Goal: Task Accomplishment & Management: Use online tool/utility

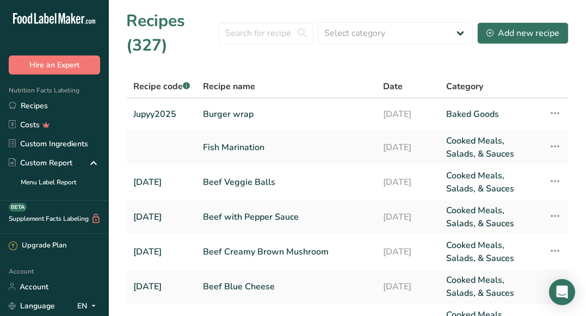
click at [40, 108] on link "Recipes" at bounding box center [54, 105] width 109 height 19
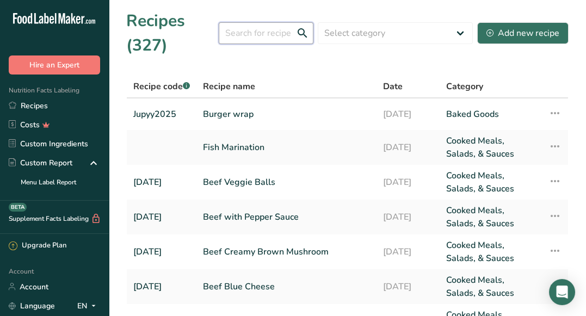
click at [278, 36] on input "text" at bounding box center [266, 33] width 95 height 22
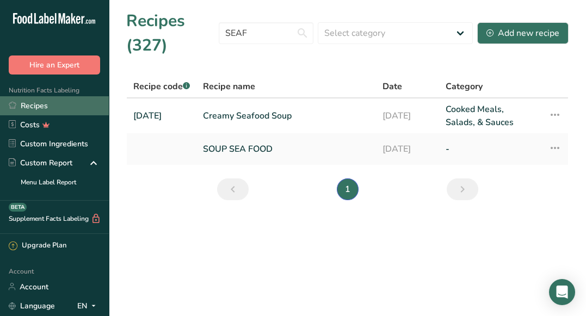
click at [52, 101] on link "Recipes" at bounding box center [54, 105] width 109 height 19
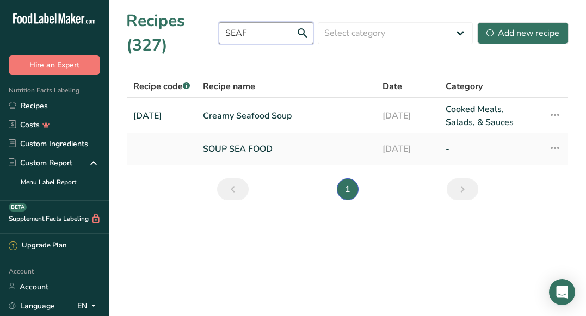
drag, startPoint x: 252, startPoint y: 33, endPoint x: 220, endPoint y: 36, distance: 32.3
click at [220, 36] on div "Recipes (327) SEAF Select category All Baked Goods Beverages Confectionery Cook…" at bounding box center [347, 33] width 442 height 49
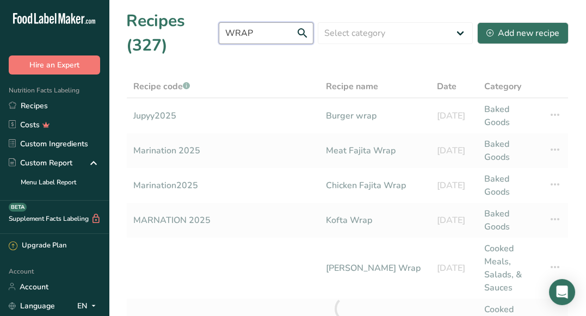
type input "WRAP"
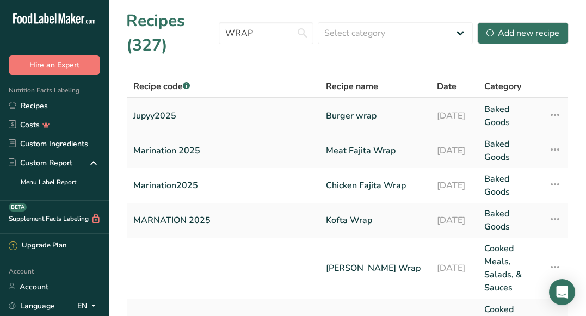
click at [370, 118] on link "Burger wrap" at bounding box center [375, 116] width 98 height 26
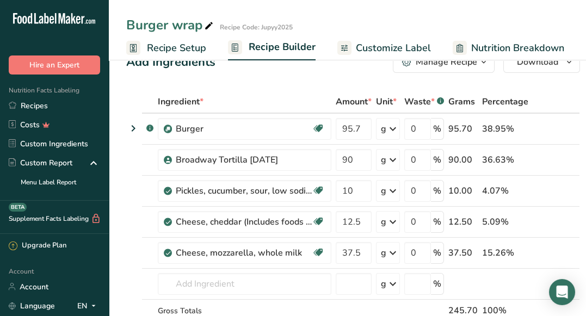
scroll to position [26, 0]
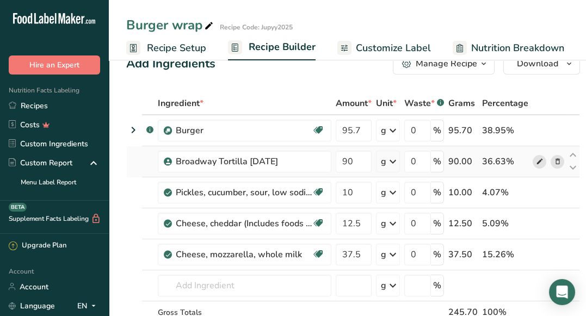
click at [536, 159] on icon at bounding box center [540, 161] width 8 height 11
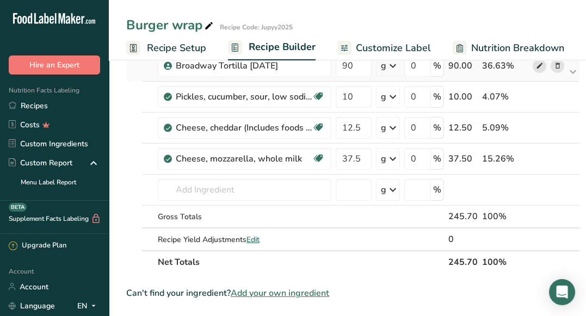
scroll to position [144, 0]
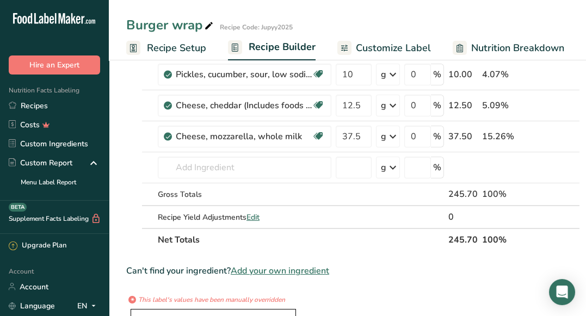
click at [317, 274] on span "Add your own ingredient" at bounding box center [280, 271] width 99 height 13
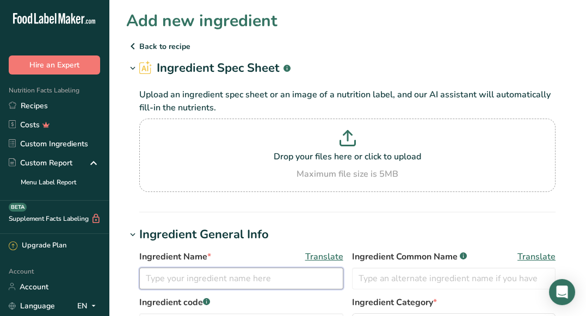
click at [229, 268] on input "text" at bounding box center [241, 279] width 204 height 22
type input "W"
type input "e"
type input "Whole Grain Tortilla"
drag, startPoint x: 248, startPoint y: 280, endPoint x: 120, endPoint y: 293, distance: 128.6
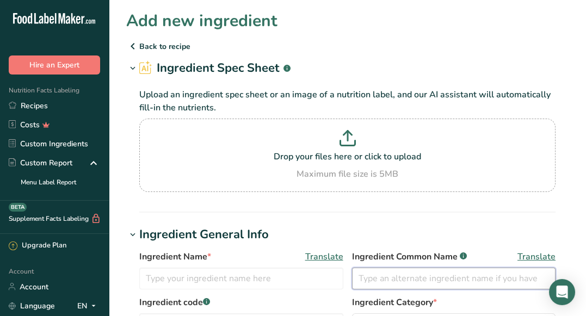
click at [403, 278] on input "text" at bounding box center [454, 279] width 204 height 22
paste input "Whole Grain Tortilla"
type input "Whole Grain Tortilla"
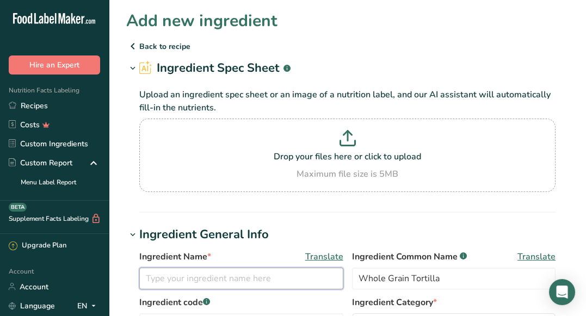
click at [273, 272] on input "text" at bounding box center [241, 279] width 204 height 22
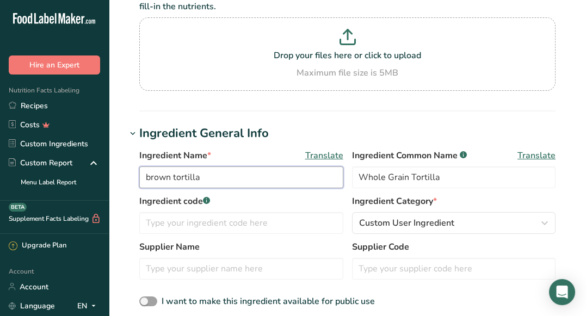
scroll to position [108, 0]
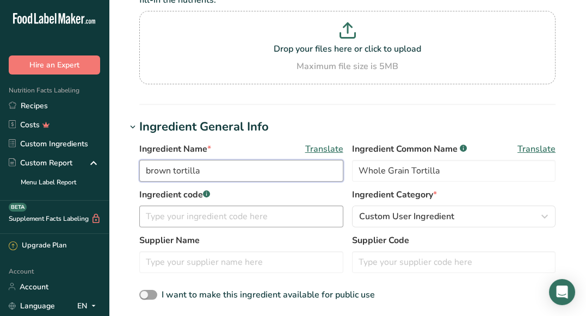
type input "brown tortilla"
click at [273, 224] on input "text" at bounding box center [241, 217] width 204 height 22
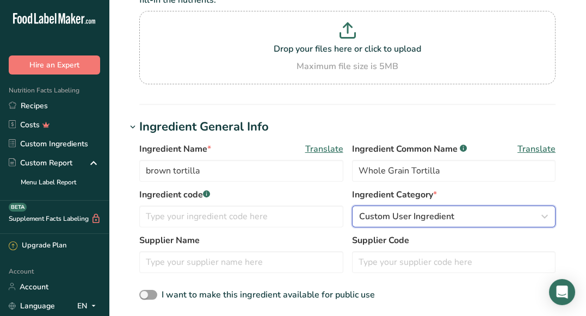
click at [395, 218] on span "Custom User Ingredient" at bounding box center [406, 216] width 95 height 13
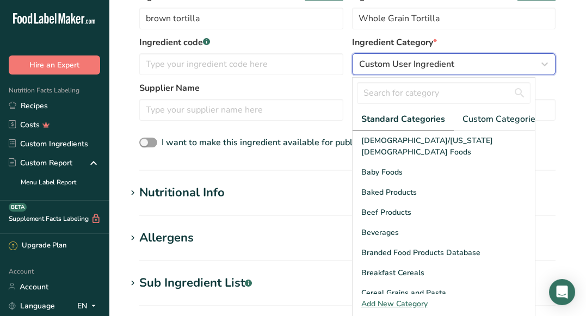
scroll to position [261, 0]
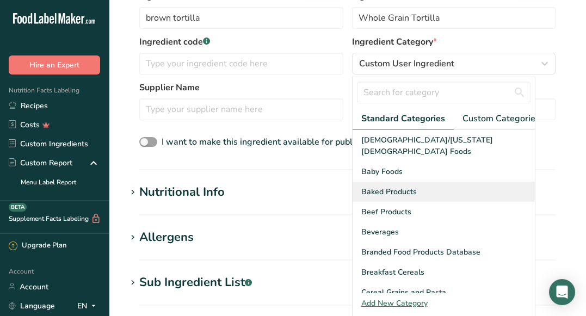
click at [422, 190] on div "Baked Products" at bounding box center [444, 192] width 182 height 20
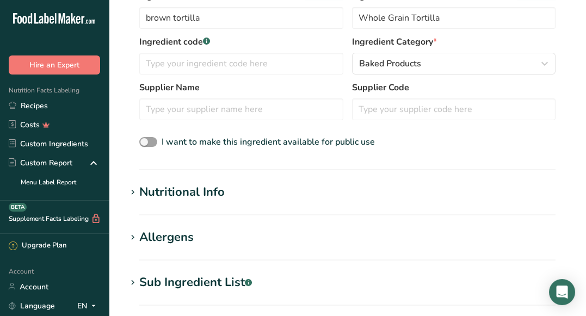
click at [315, 199] on h1 "Nutritional Info" at bounding box center [347, 192] width 442 height 18
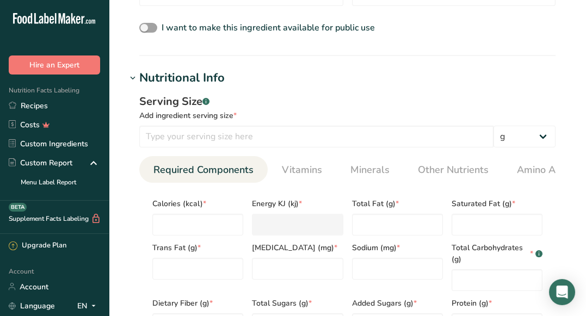
scroll to position [379, 0]
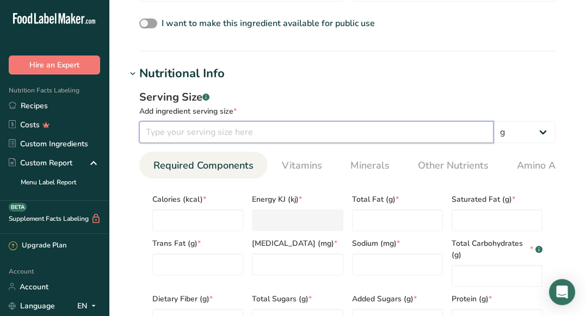
click at [306, 137] on input "number" at bounding box center [316, 132] width 354 height 22
type input "90"
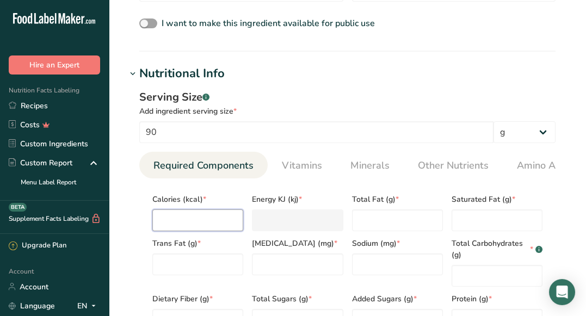
click at [211, 222] on input "number" at bounding box center [197, 221] width 91 height 22
type input "2"
type KJ "8.4"
type input "25"
type KJ "104.6"
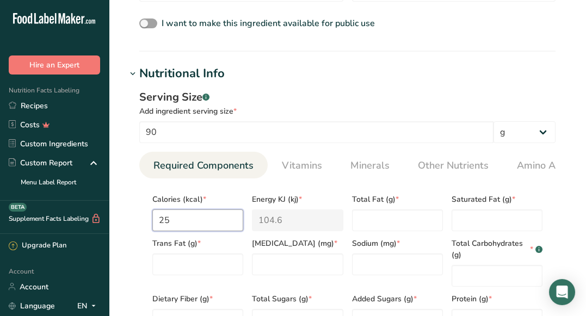
type input "250"
type KJ "1046"
type input "250"
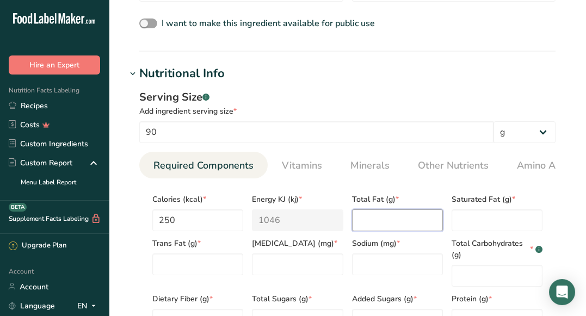
click at [395, 222] on Fat "number" at bounding box center [397, 221] width 91 height 22
type Fat "5"
click at [474, 227] on Fat "number" at bounding box center [497, 221] width 91 height 22
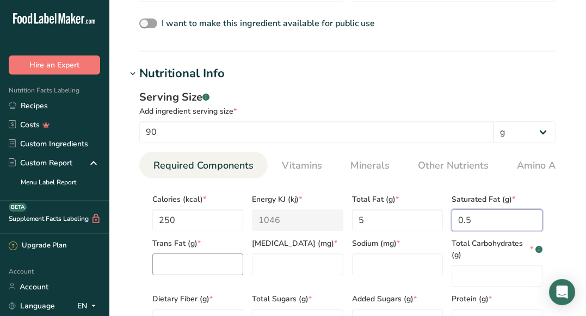
type Fat "0.5"
click at [192, 262] on Fat "number" at bounding box center [197, 265] width 91 height 22
type Fat "0"
click at [293, 270] on input "number" at bounding box center [297, 265] width 91 height 22
type input "0"
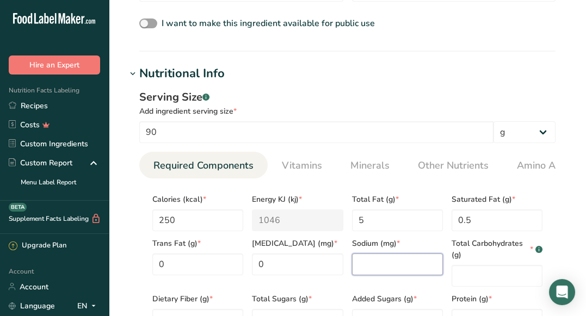
click at [372, 264] on input "number" at bounding box center [397, 265] width 91 height 22
type input "260"
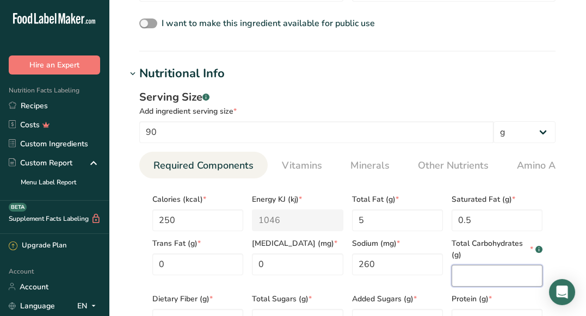
click at [484, 279] on Carbohydrates "number" at bounding box center [497, 276] width 91 height 22
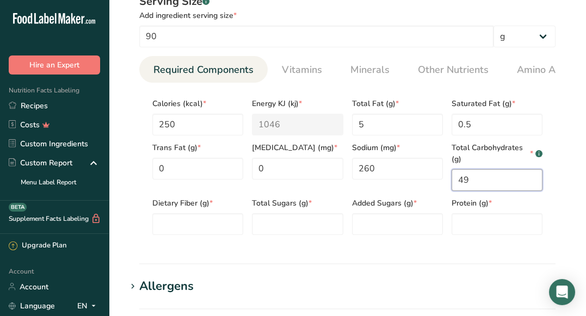
scroll to position [476, 0]
type Carbohydrates "49"
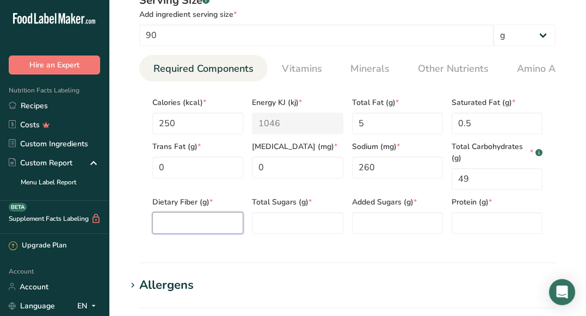
click at [211, 230] on Fiber "number" at bounding box center [197, 223] width 91 height 22
type Fiber "4"
click at [279, 233] on Sugars "number" at bounding box center [297, 223] width 91 height 22
type Sugars "1"
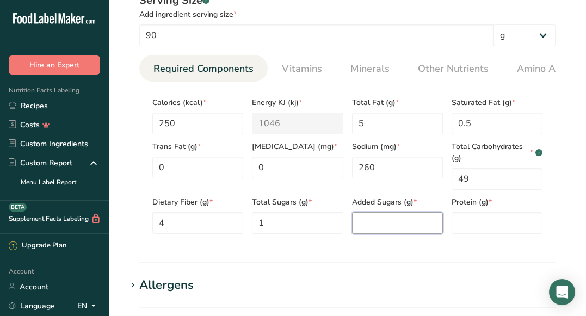
click at [365, 232] on Sugars "number" at bounding box center [397, 223] width 91 height 22
type Sugars "1"
click at [495, 232] on input "number" at bounding box center [497, 223] width 91 height 22
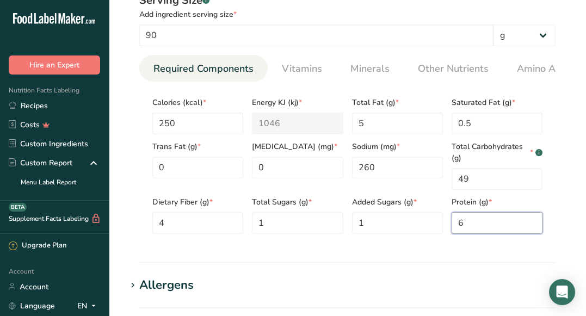
scroll to position [783, 0]
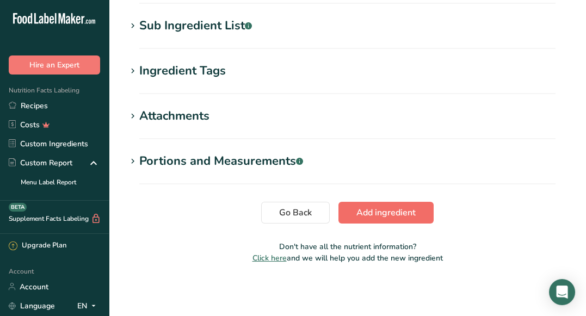
type input "6"
click at [401, 213] on span "Add ingredient" at bounding box center [386, 212] width 59 height 13
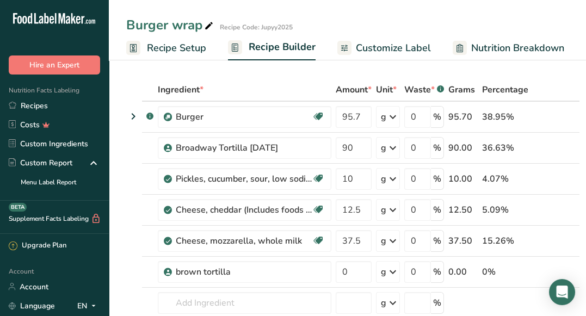
scroll to position [40, 0]
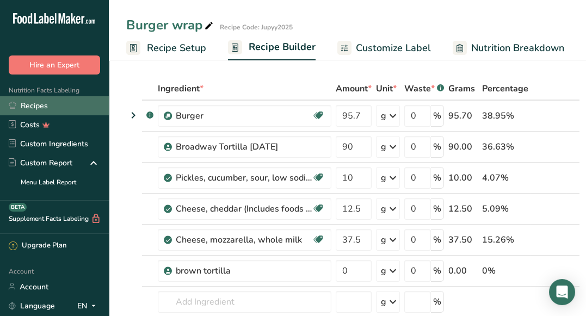
click at [44, 102] on link "Recipes" at bounding box center [54, 105] width 109 height 19
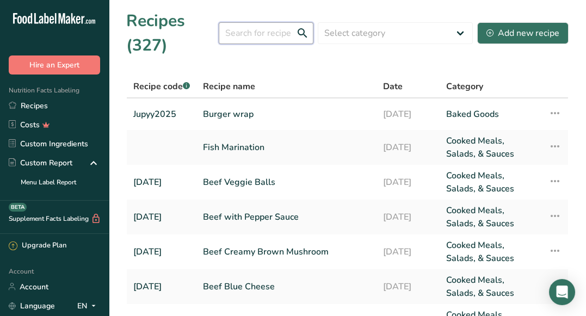
click at [256, 40] on input "text" at bounding box center [266, 33] width 95 height 22
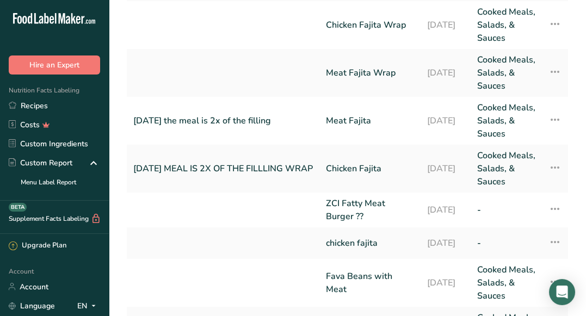
scroll to position [161, 0]
type input "fa"
click at [553, 177] on icon at bounding box center [555, 168] width 13 height 20
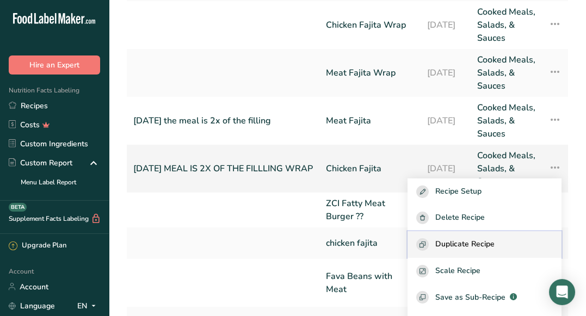
click at [481, 251] on span "Duplicate Recipe" at bounding box center [464, 244] width 59 height 13
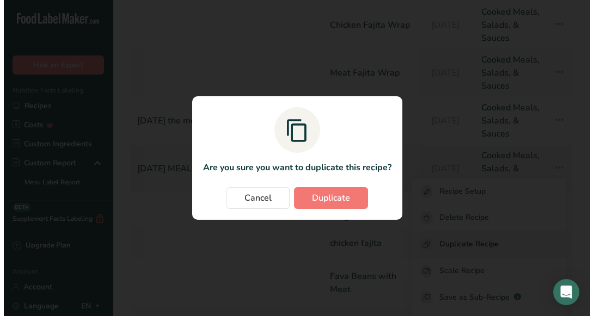
scroll to position [158, 0]
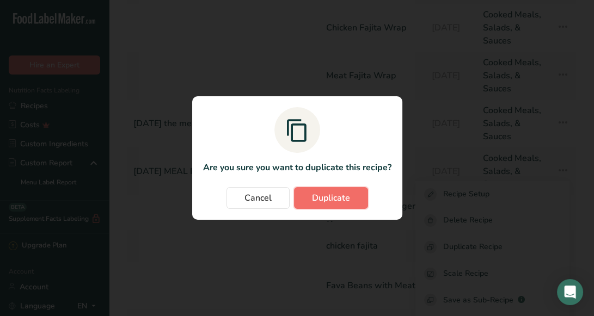
click at [324, 205] on button "Duplicate" at bounding box center [331, 198] width 74 height 22
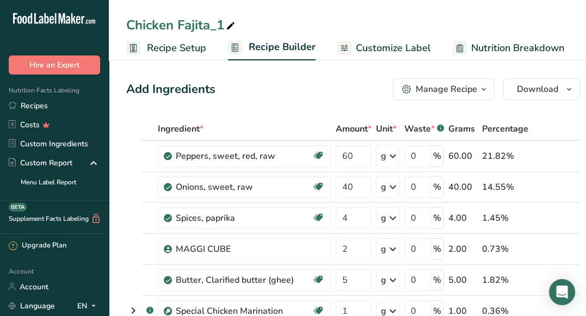
click at [181, 51] on span "Recipe Setup" at bounding box center [176, 48] width 59 height 15
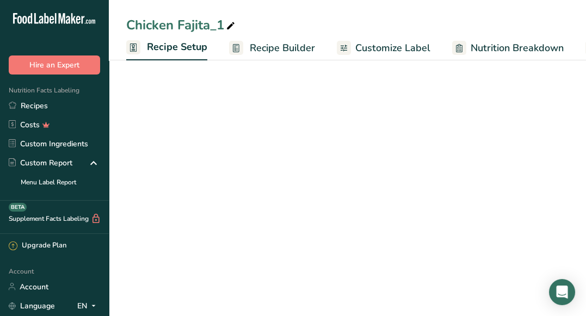
scroll to position [0, 4]
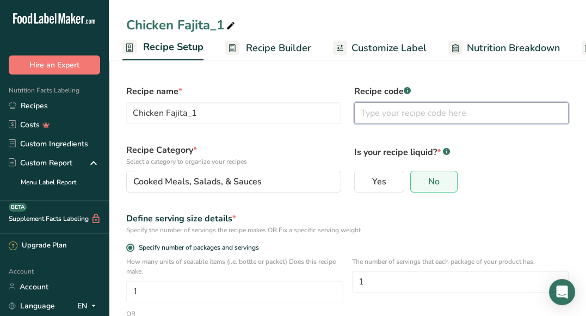
click at [414, 115] on input "text" at bounding box center [461, 113] width 215 height 22
type input "[DATE]"
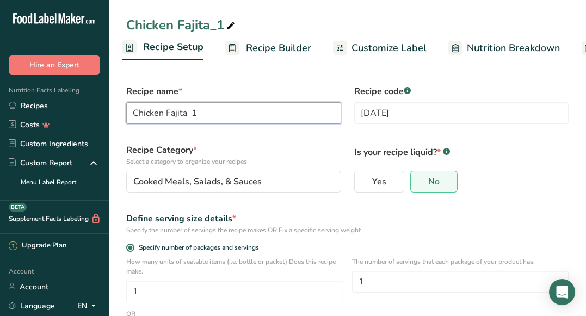
click at [246, 110] on input "Chicken Fajita_1" at bounding box center [233, 113] width 215 height 22
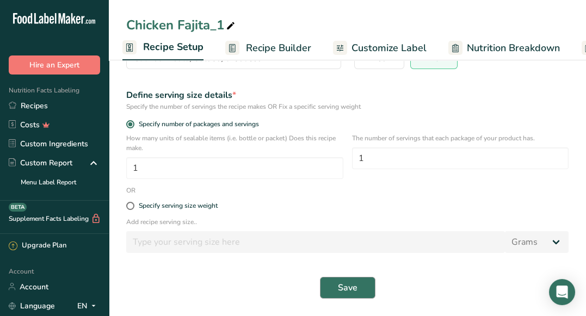
type input "Chicken Fajita Wrap"
click at [358, 283] on button "Save" at bounding box center [348, 288] width 56 height 22
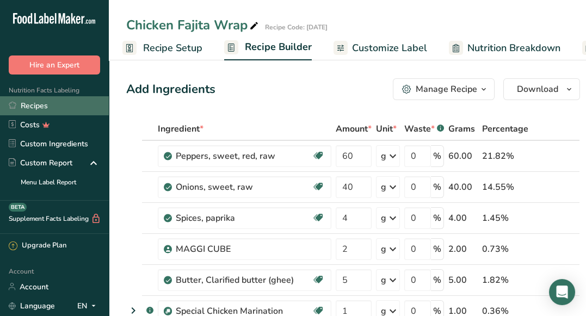
click at [64, 100] on link "Recipes" at bounding box center [54, 105] width 109 height 19
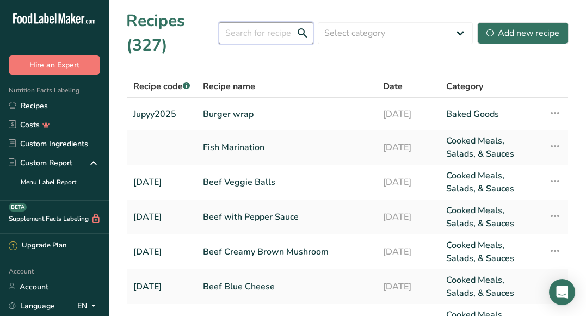
click at [237, 27] on input "text" at bounding box center [266, 33] width 95 height 22
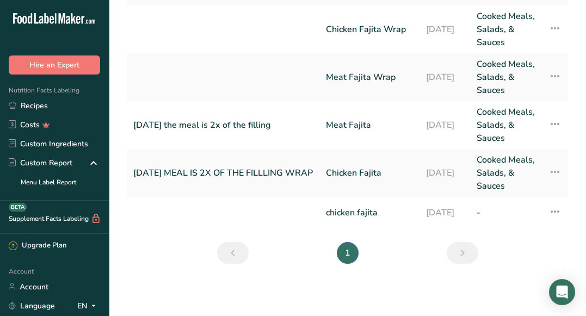
scroll to position [176, 0]
type input "fajita"
click at [57, 105] on link "Recipes" at bounding box center [54, 105] width 109 height 19
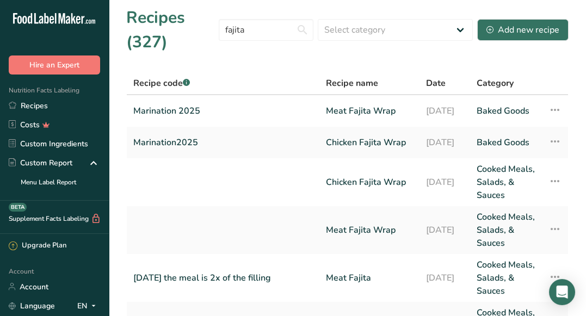
scroll to position [0, 0]
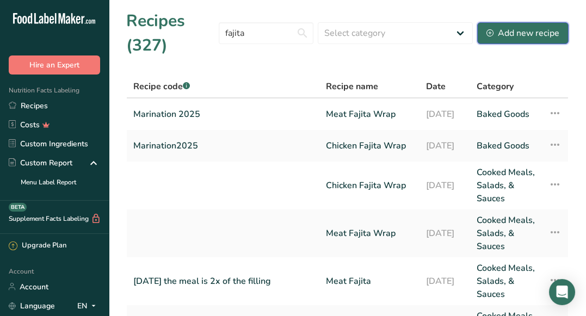
click at [525, 40] on button "Add new recipe" at bounding box center [522, 33] width 91 height 22
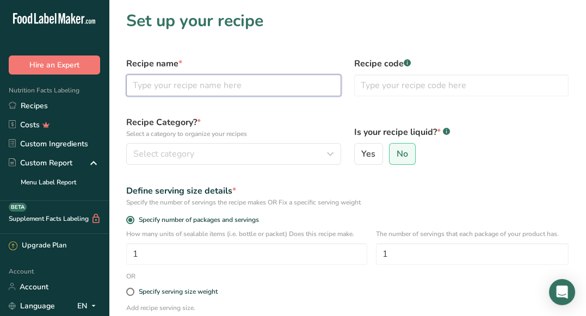
click at [157, 94] on input "text" at bounding box center [233, 86] width 215 height 22
type input "Wrap Chicken Fajita"
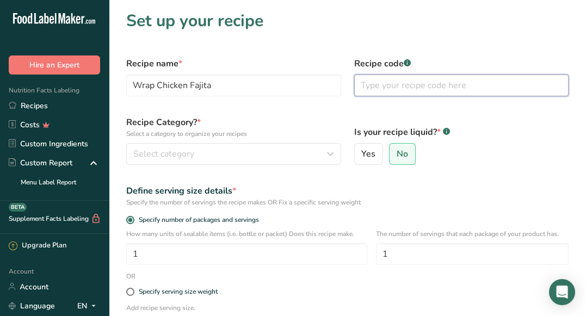
click at [390, 84] on input "text" at bounding box center [461, 86] width 215 height 22
type input "J"
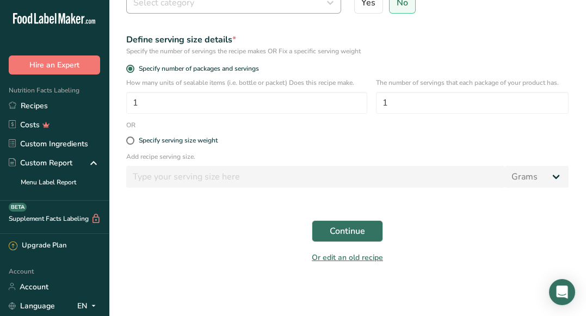
type input "[DATE]"
click at [263, 3] on div "Select category" at bounding box center [230, 2] width 194 height 13
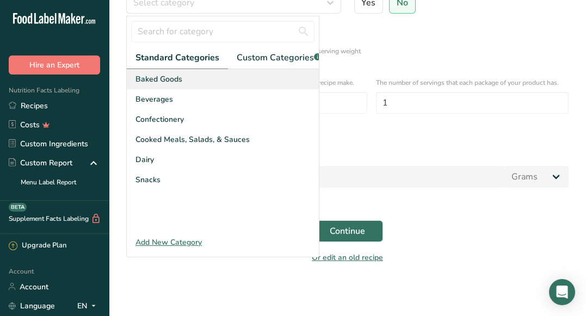
click at [197, 79] on div "Baked Goods" at bounding box center [223, 79] width 192 height 20
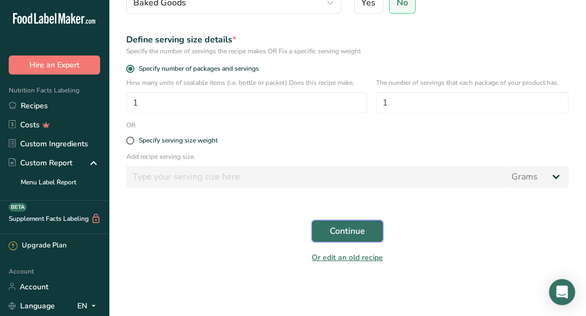
click at [343, 229] on span "Continue" at bounding box center [347, 231] width 35 height 13
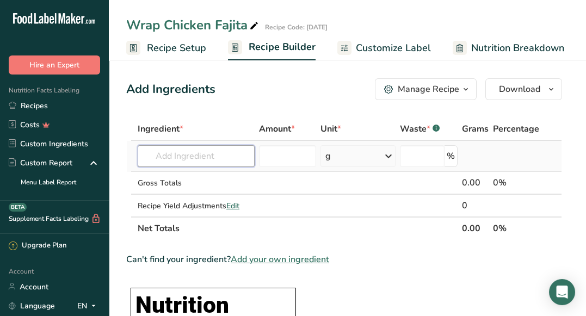
click at [226, 157] on input "text" at bounding box center [196, 156] width 117 height 22
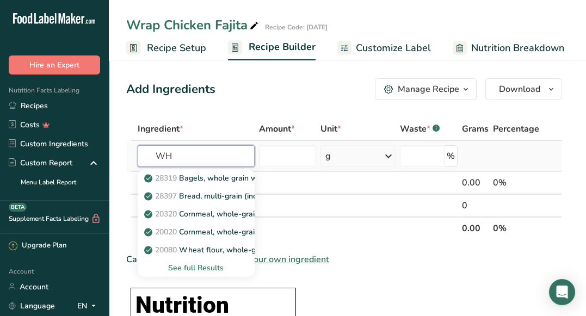
type input "W"
type input "brown tortilla"
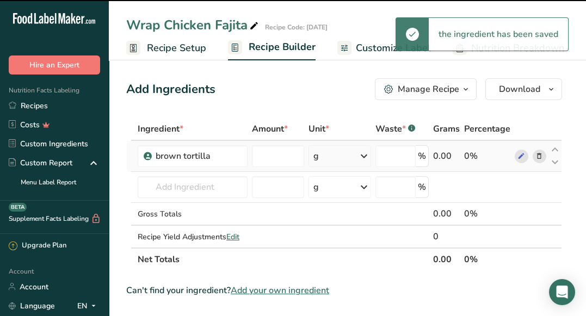
type input "0"
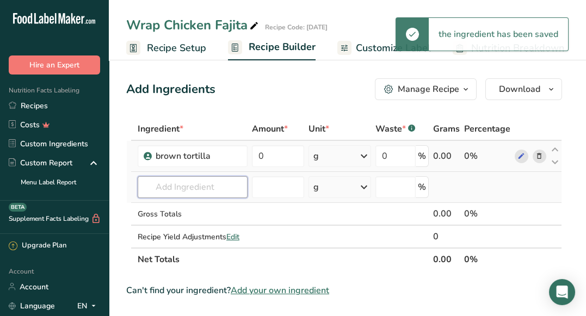
click at [216, 182] on input "text" at bounding box center [193, 187] width 110 height 22
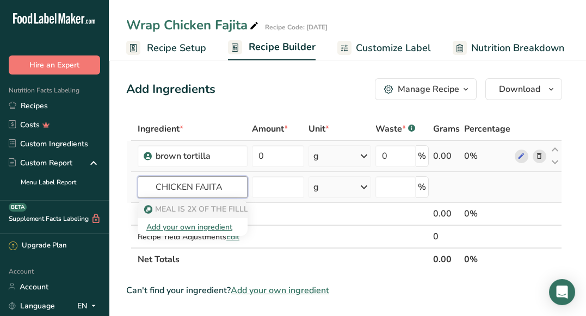
type input "Chicken Fajita"
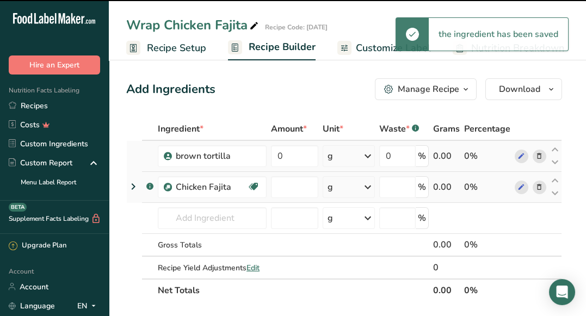
type input "0"
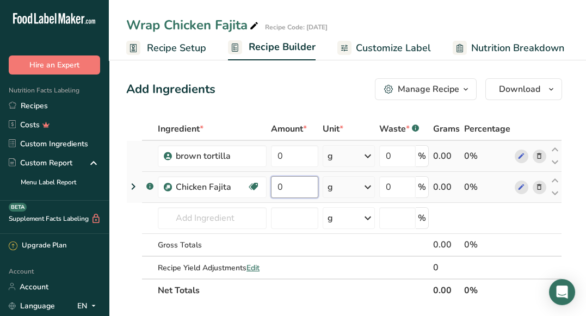
drag, startPoint x: 302, startPoint y: 191, endPoint x: 277, endPoint y: 185, distance: 25.2
click at [277, 185] on input "0" at bounding box center [295, 187] width 48 height 22
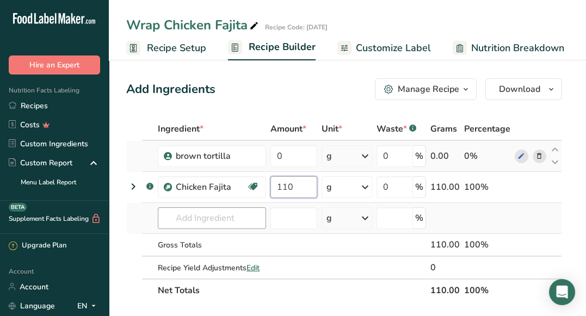
type input "110"
click at [167, 217] on div "Ingredient * Amount * Unit * Waste * .a-a{fill:#347362;}.b-a{fill:#fff;} Grams …" at bounding box center [344, 210] width 436 height 185
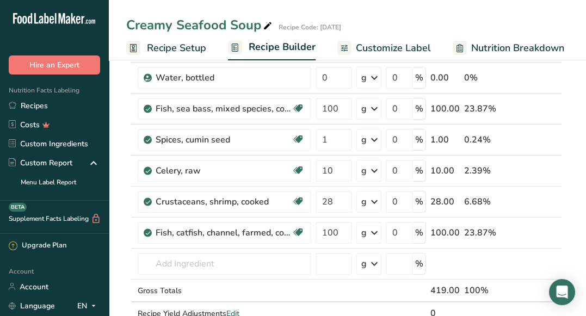
scroll to position [342, 0]
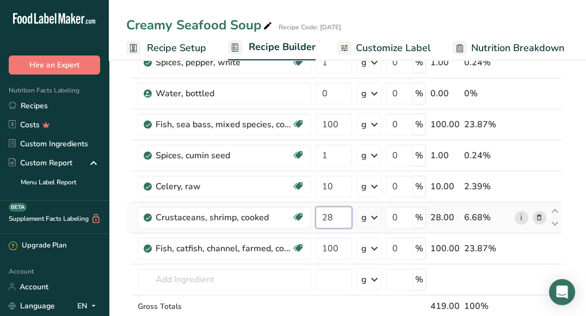
click at [341, 214] on input "28" at bounding box center [334, 218] width 36 height 22
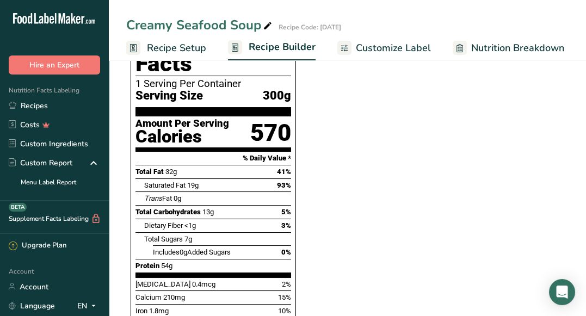
scroll to position [754, 0]
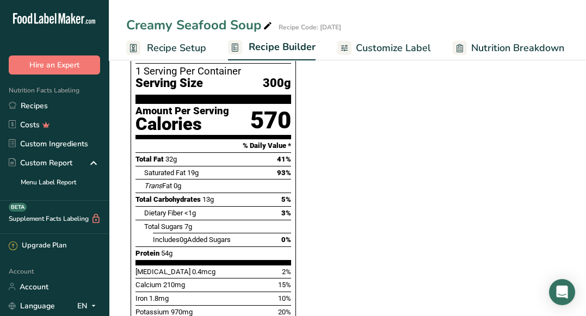
type input "25"
click at [413, 161] on section "Ingredient * Amount * Unit * Waste * .a-a{fill:#347362;}.b-a{fill:#fff;} Grams …" at bounding box center [344, 87] width 436 height 1449
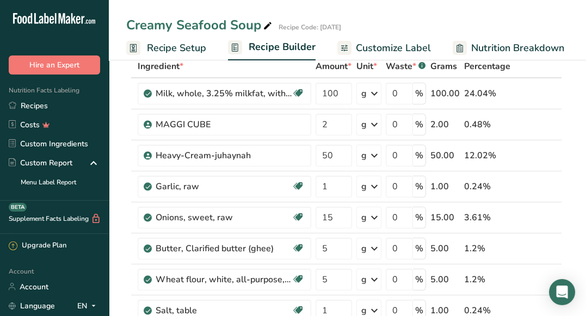
scroll to position [0, 0]
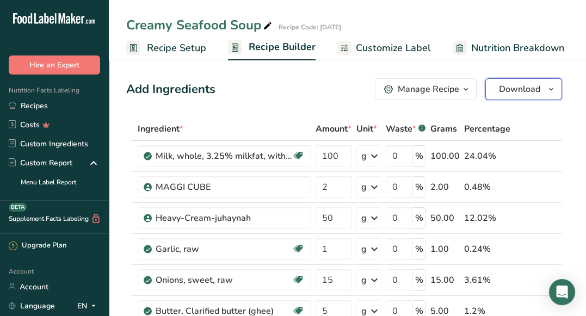
click at [506, 91] on span "Download" at bounding box center [519, 89] width 41 height 13
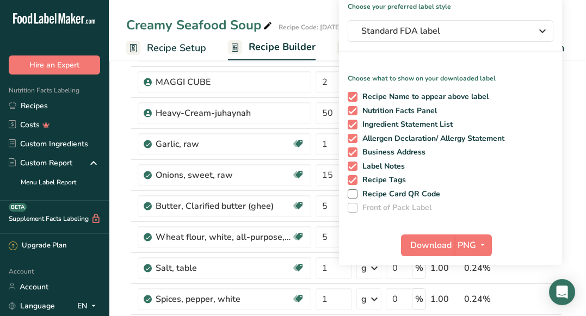
scroll to position [112, 0]
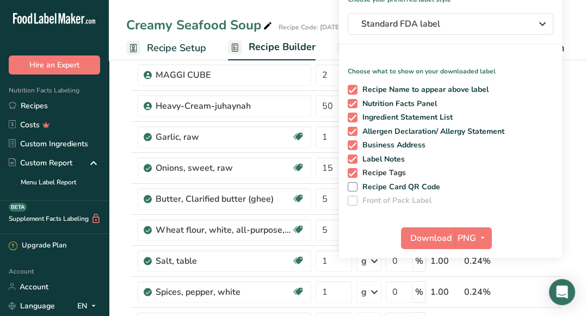
click at [380, 173] on span "Recipe Tags" at bounding box center [382, 173] width 49 height 10
click at [355, 173] on input "Recipe Tags" at bounding box center [351, 172] width 7 height 7
checkbox input "false"
click at [422, 237] on span "Download" at bounding box center [430, 238] width 41 height 13
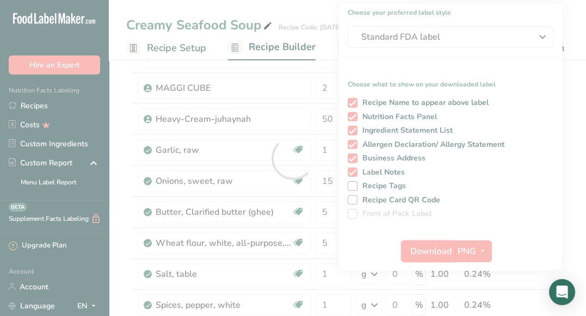
scroll to position [0, 0]
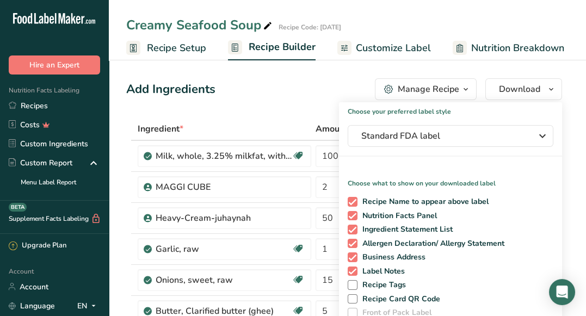
click at [375, 51] on span "Customize Label" at bounding box center [393, 48] width 75 height 15
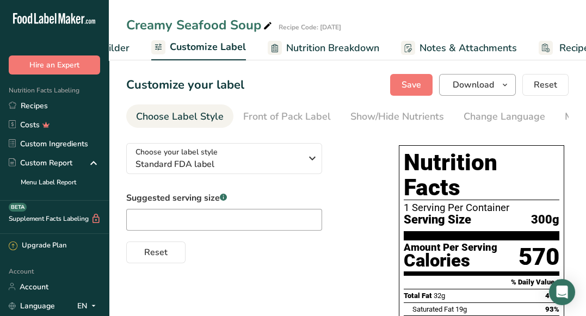
scroll to position [0, 212]
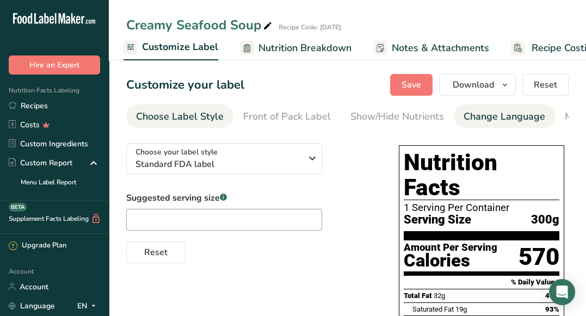
click at [469, 120] on div "Change Language" at bounding box center [505, 116] width 82 height 15
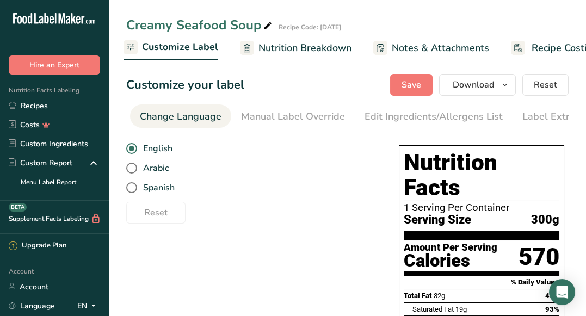
click at [469, 120] on div "Edit Ingredients/Allergens List" at bounding box center [434, 116] width 138 height 15
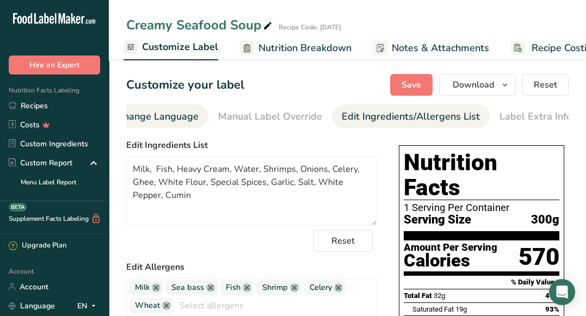
scroll to position [0, 348]
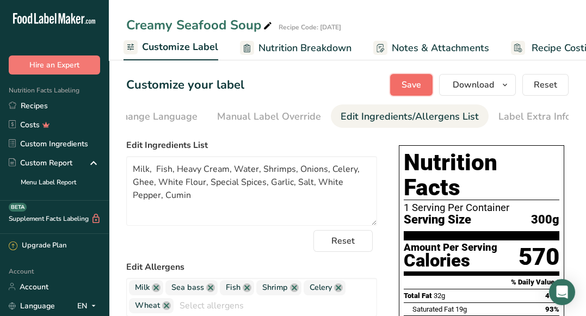
click at [408, 82] on span "Save" at bounding box center [412, 84] width 20 height 13
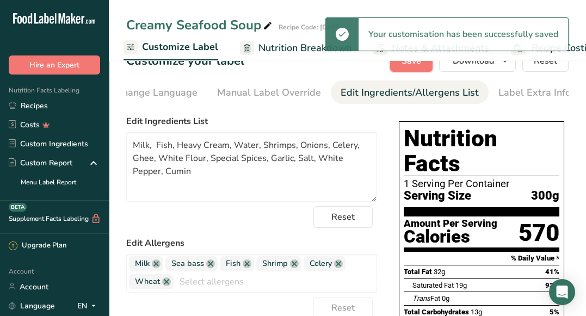
scroll to position [0, 0]
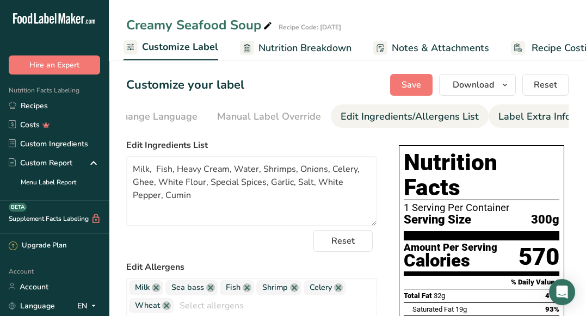
click at [515, 120] on div "Label Extra Info" at bounding box center [535, 116] width 72 height 15
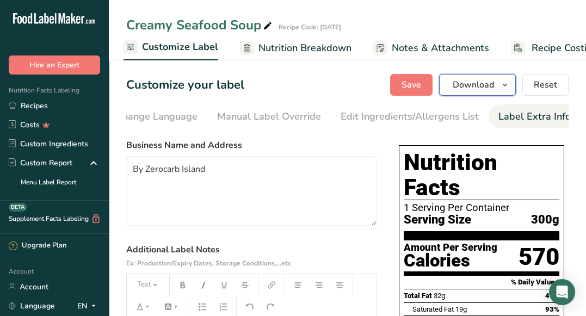
click at [457, 86] on span "Download" at bounding box center [473, 84] width 41 height 13
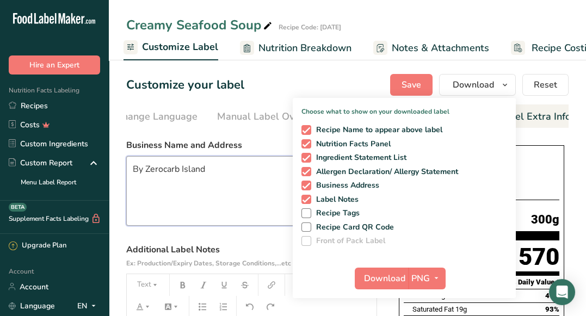
drag, startPoint x: 217, startPoint y: 172, endPoint x: 126, endPoint y: 173, distance: 91.4
click at [126, 173] on textarea "By Zerocarb Island" at bounding box center [251, 191] width 251 height 70
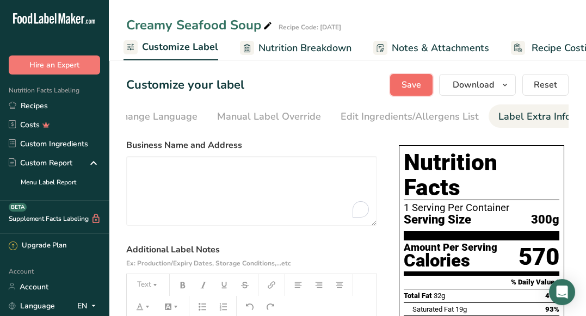
click at [410, 82] on span "Save" at bounding box center [412, 84] width 20 height 13
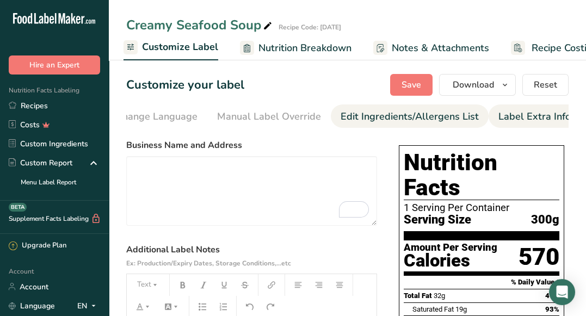
click at [348, 115] on div "Edit Ingredients/Allergens List" at bounding box center [410, 116] width 138 height 15
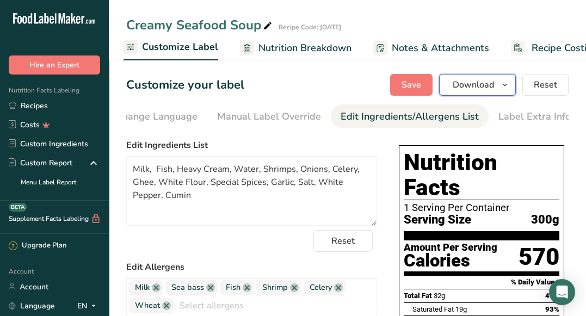
click at [465, 82] on span "Download" at bounding box center [473, 84] width 41 height 13
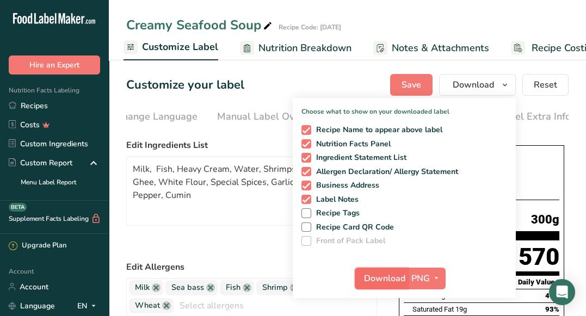
click at [372, 278] on span "Download" at bounding box center [384, 278] width 41 height 13
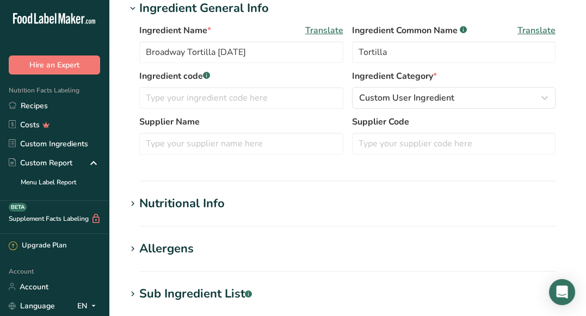
scroll to position [172, 0]
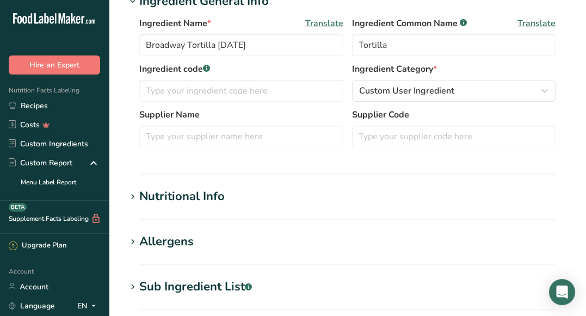
click at [472, 194] on h1 "Nutritional Info" at bounding box center [347, 197] width 442 height 18
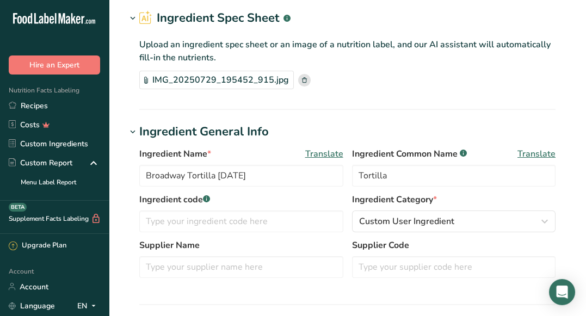
scroll to position [41, 0]
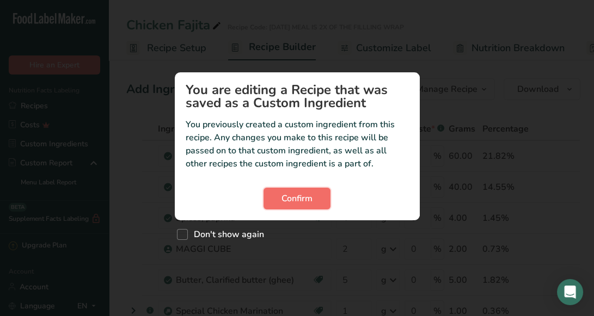
click at [304, 194] on span "Confirm" at bounding box center [296, 198] width 31 height 13
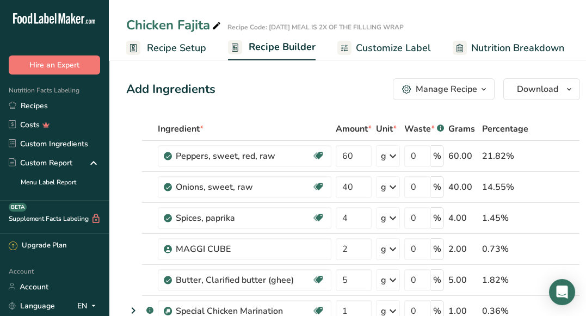
click at [392, 52] on span "Customize Label" at bounding box center [393, 48] width 75 height 15
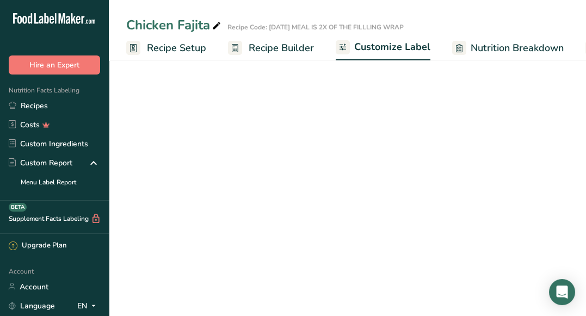
scroll to position [0, 212]
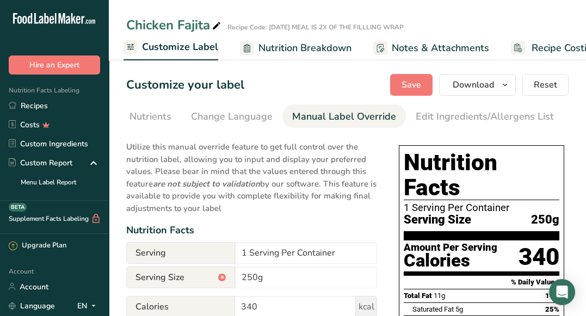
scroll to position [0, 348]
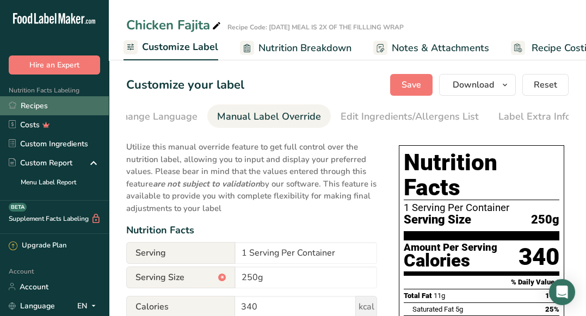
click at [66, 105] on link "Recipes" at bounding box center [54, 105] width 109 height 19
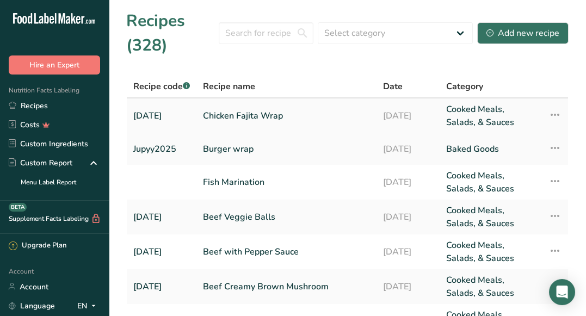
click at [557, 114] on icon at bounding box center [555, 115] width 13 height 20
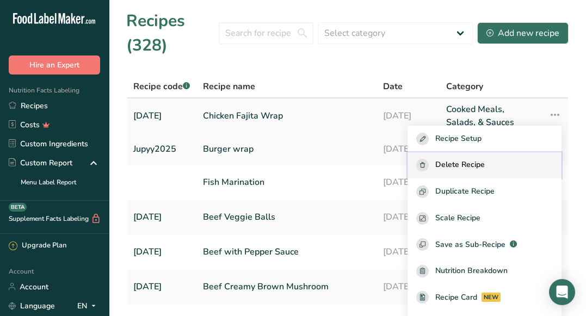
click at [485, 164] on span "Delete Recipe" at bounding box center [460, 165] width 50 height 13
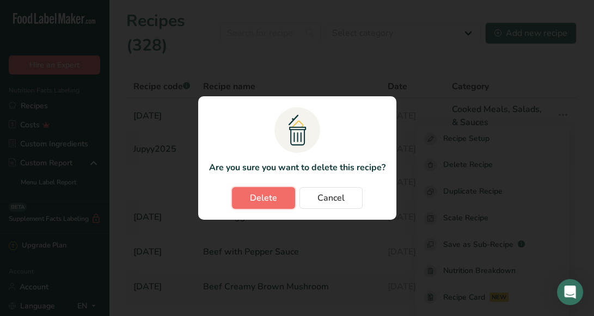
click at [266, 202] on span "Delete" at bounding box center [263, 198] width 27 height 13
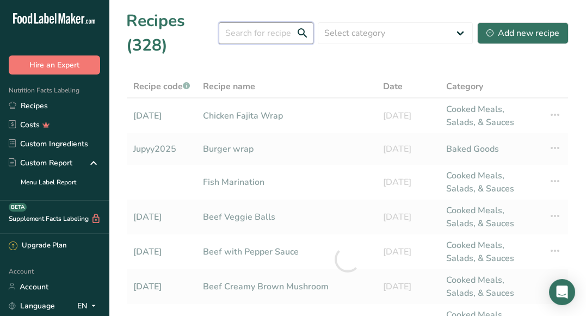
click at [243, 34] on input "text" at bounding box center [266, 33] width 95 height 22
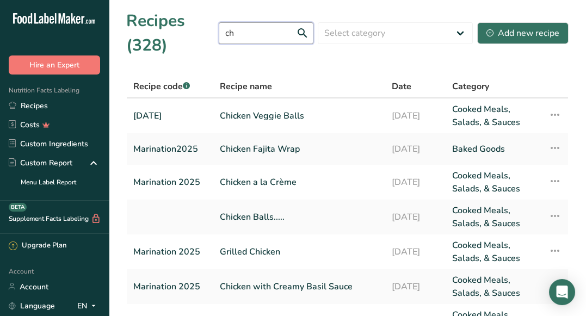
type input "c"
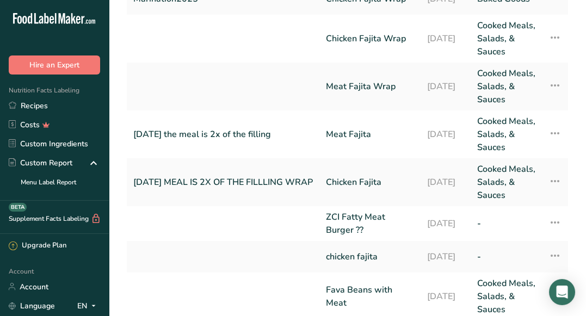
scroll to position [152, 0]
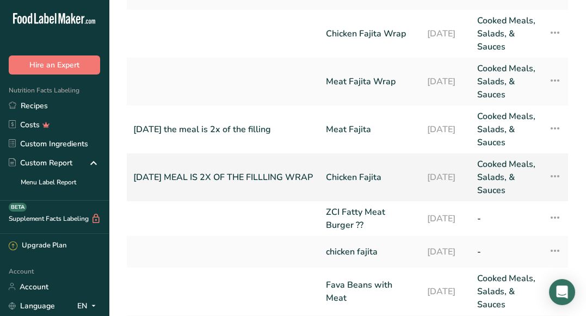
type input "faj"
drag, startPoint x: 377, startPoint y: 228, endPoint x: 557, endPoint y: 229, distance: 180.2
click at [557, 186] on icon at bounding box center [555, 177] width 13 height 20
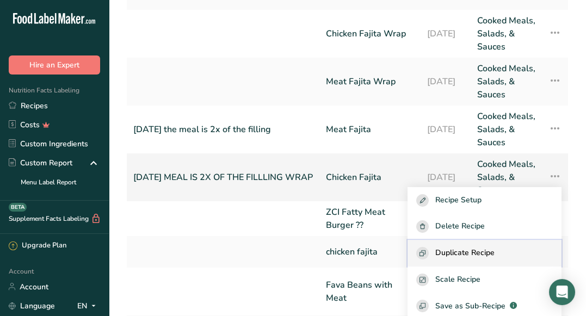
click at [487, 260] on span "Duplicate Recipe" at bounding box center [464, 253] width 59 height 13
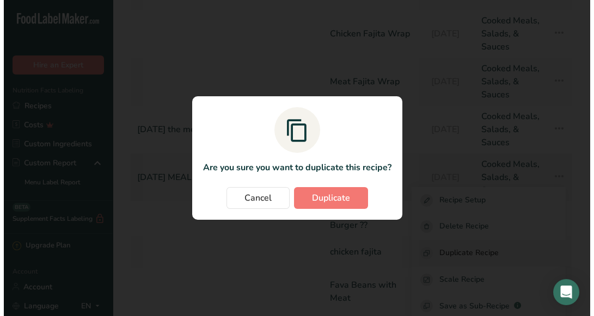
scroll to position [149, 0]
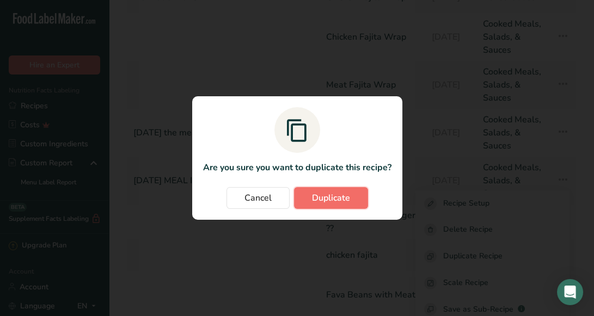
click at [340, 204] on span "Duplicate" at bounding box center [331, 198] width 38 height 13
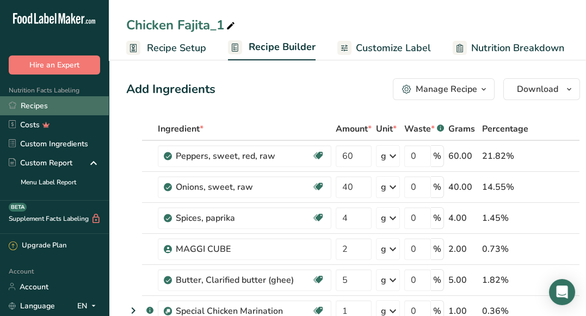
click at [51, 102] on link "Recipes" at bounding box center [54, 105] width 109 height 19
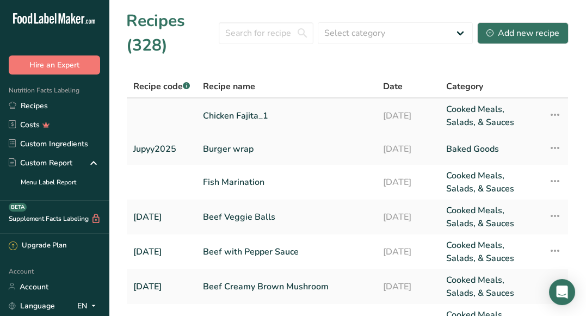
click at [554, 113] on icon at bounding box center [555, 115] width 13 height 20
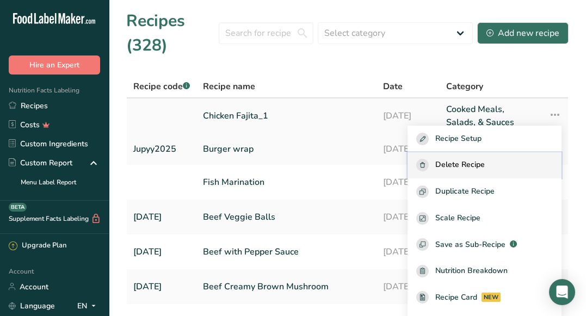
click at [485, 159] on span "Delete Recipe" at bounding box center [460, 165] width 50 height 13
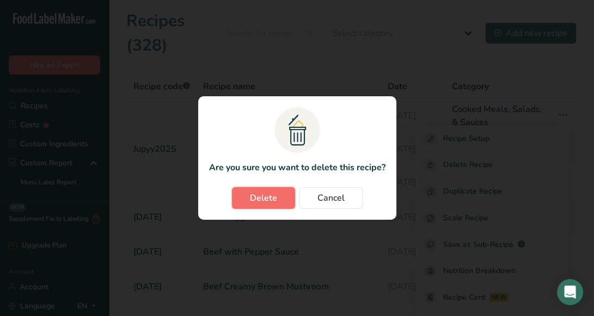
click at [262, 198] on span "Delete" at bounding box center [263, 198] width 27 height 13
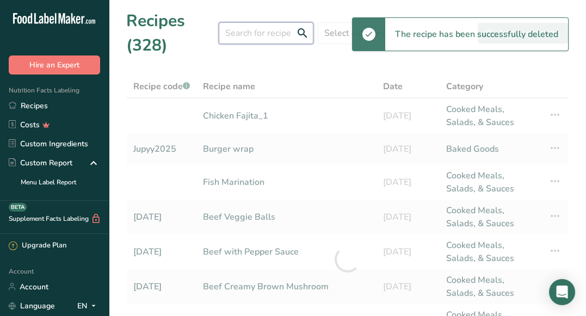
click at [241, 41] on input "text" at bounding box center [266, 33] width 95 height 22
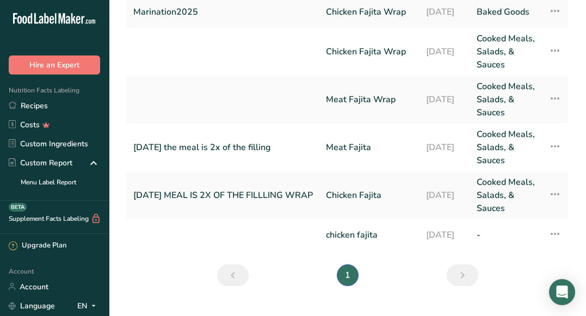
scroll to position [214, 0]
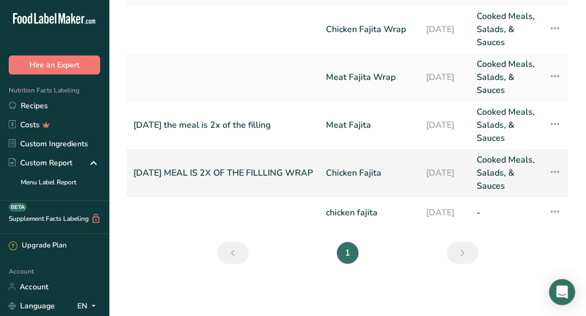
type input "faj"
click at [557, 162] on icon at bounding box center [555, 172] width 13 height 20
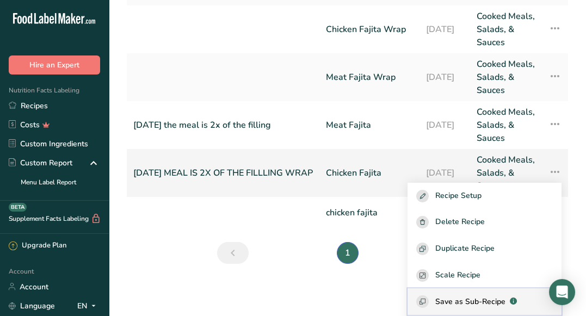
click at [473, 288] on button "Save as Sub-Recipe .a-a{fill:#347362;}.b-a{fill:#fff;}" at bounding box center [485, 301] width 154 height 27
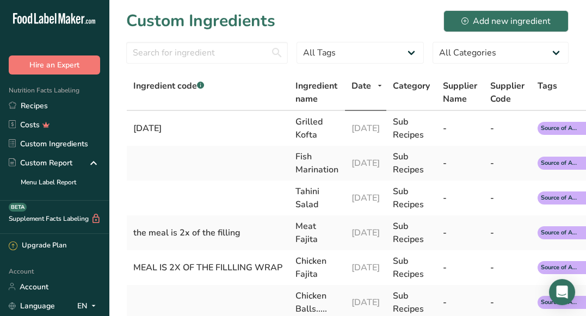
select select "30"
click at [232, 267] on div "MEAL IS 2X OF THE FILLLING WRAP" at bounding box center [207, 267] width 149 height 13
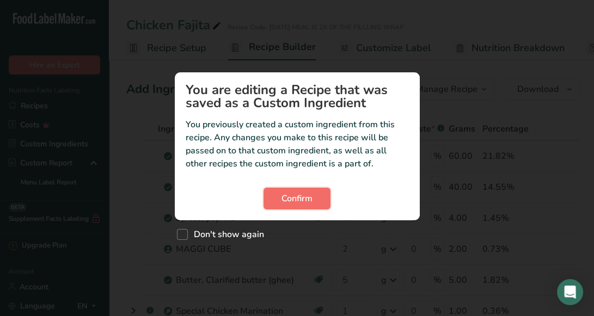
click at [285, 204] on span "Confirm" at bounding box center [296, 198] width 31 height 13
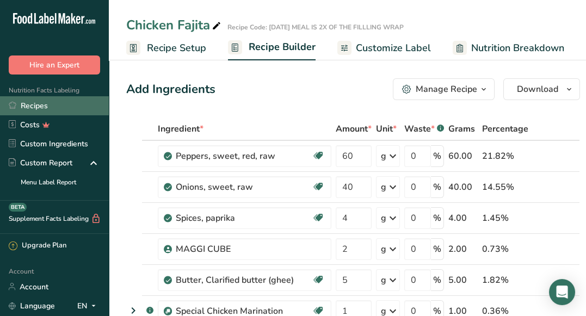
click at [58, 100] on link "Recipes" at bounding box center [54, 105] width 109 height 19
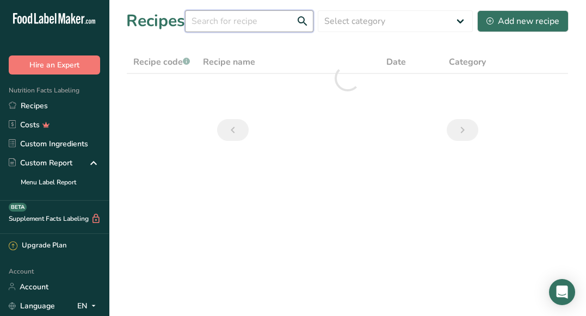
click at [229, 29] on input "text" at bounding box center [249, 21] width 128 height 22
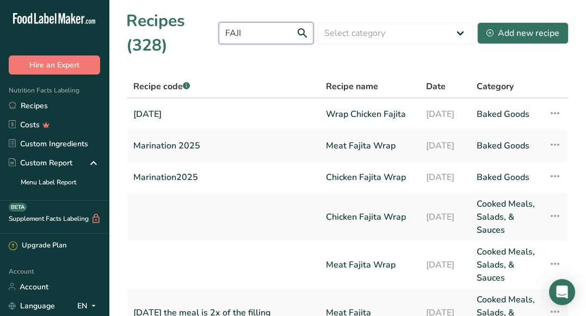
type input "FAJI"
